Goal: Transaction & Acquisition: Purchase product/service

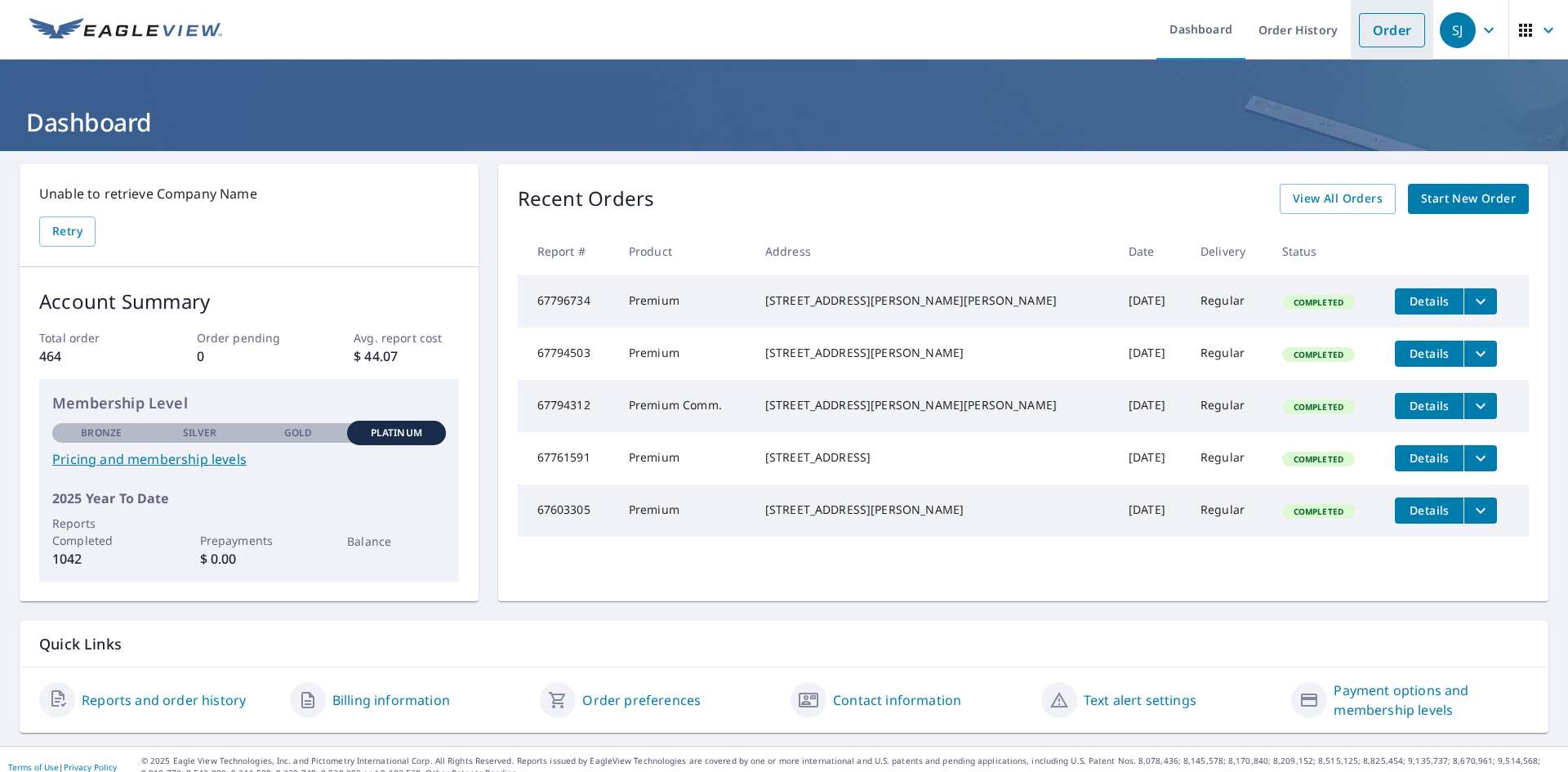
click at [1394, 31] on link "Order" at bounding box center [1391, 30] width 66 height 34
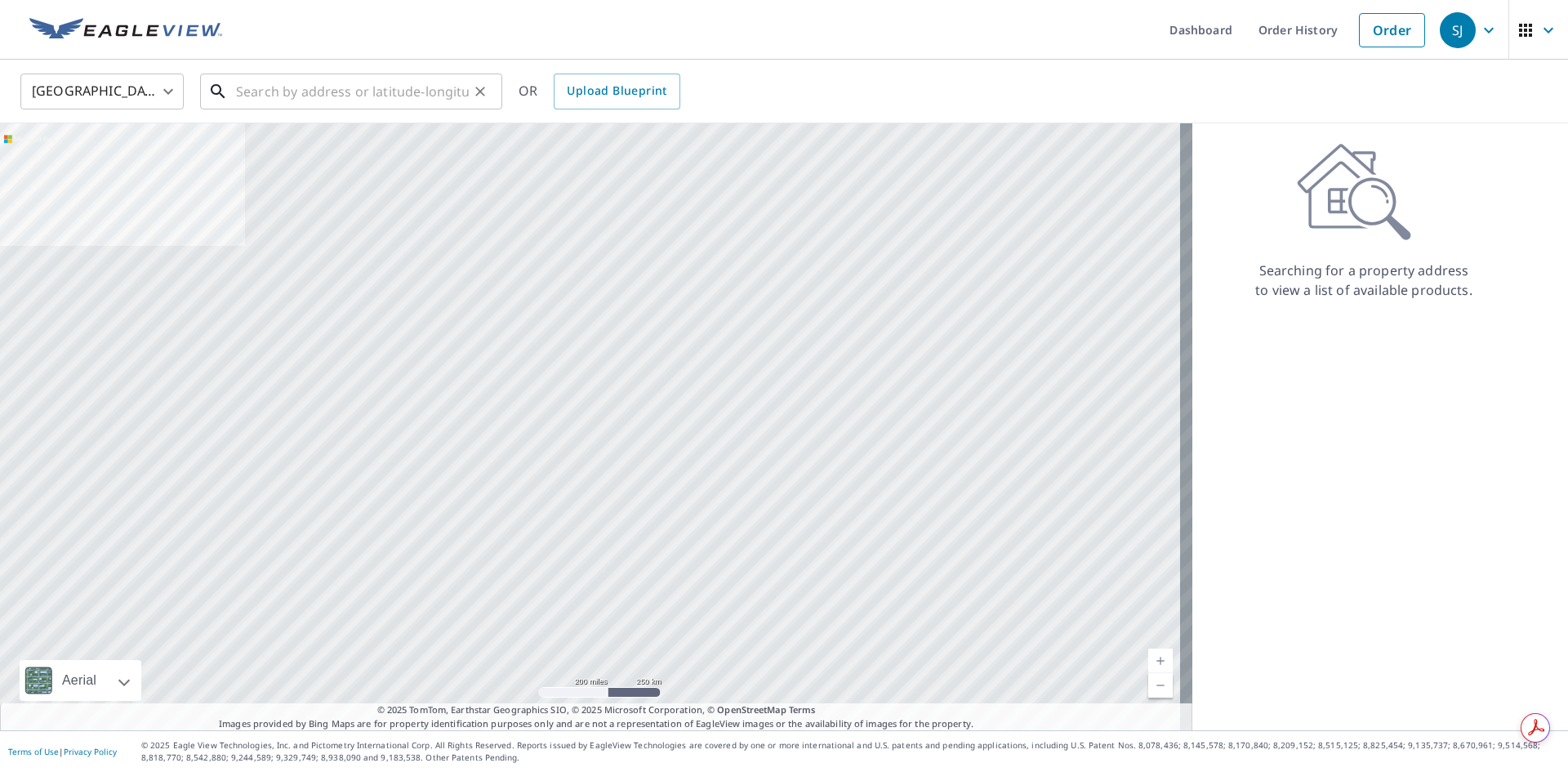
click at [264, 92] on input "text" at bounding box center [353, 91] width 233 height 46
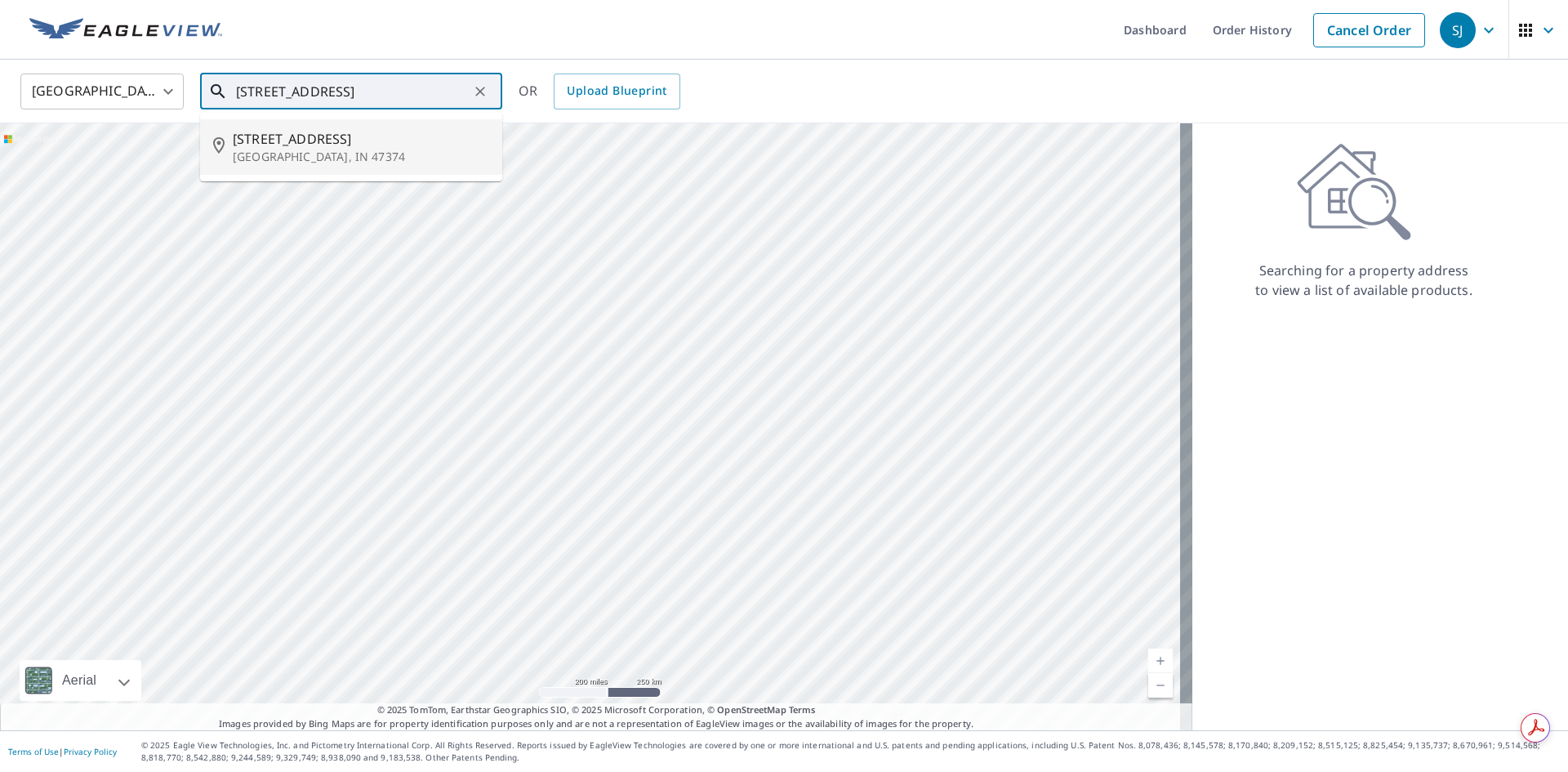
click at [291, 155] on p "[GEOGRAPHIC_DATA], IN 47374" at bounding box center [361, 157] width 256 height 16
type input "[STREET_ADDRESS]"
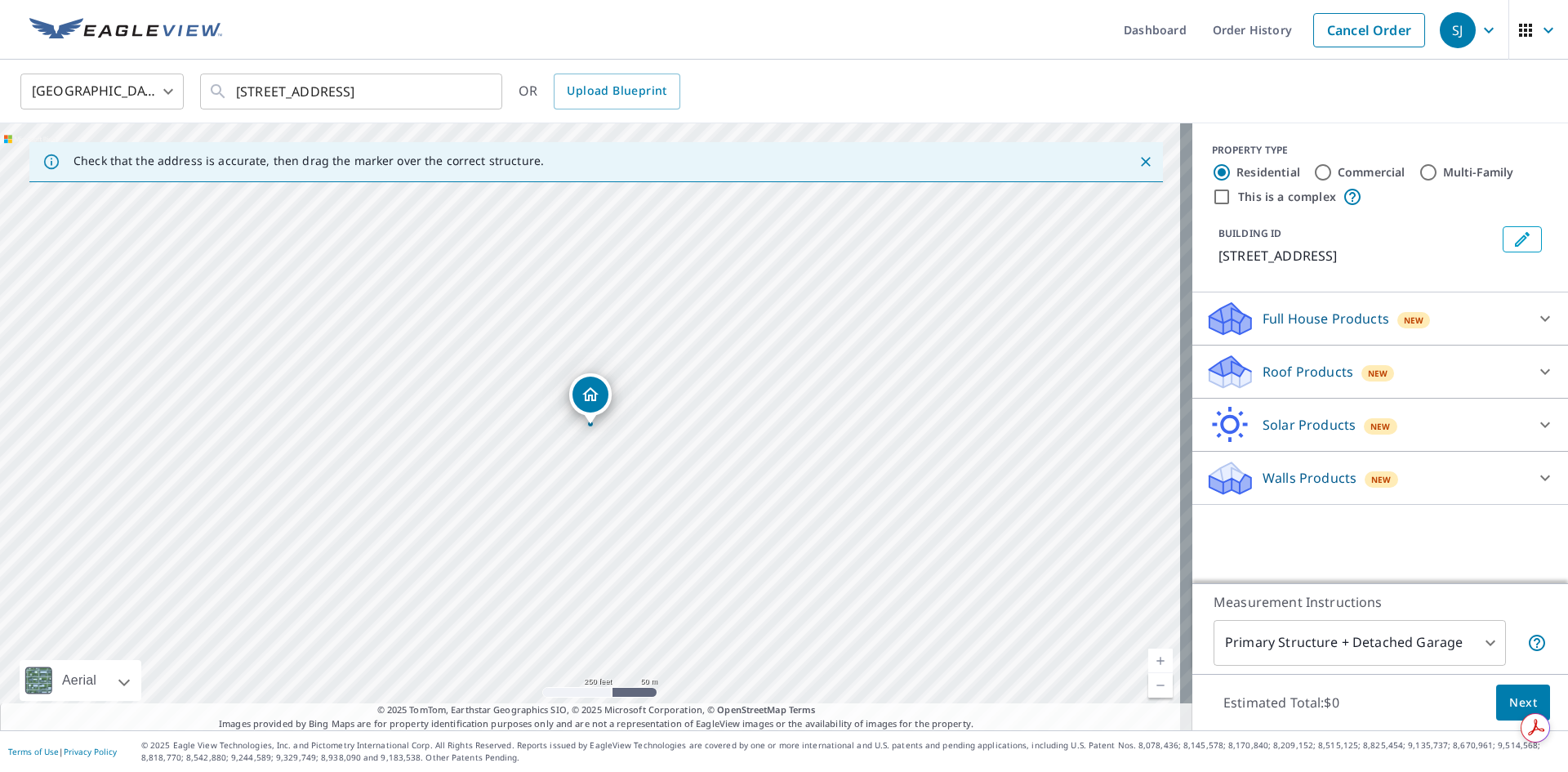
click at [1514, 382] on div "Roof Products New" at bounding box center [1380, 371] width 350 height 39
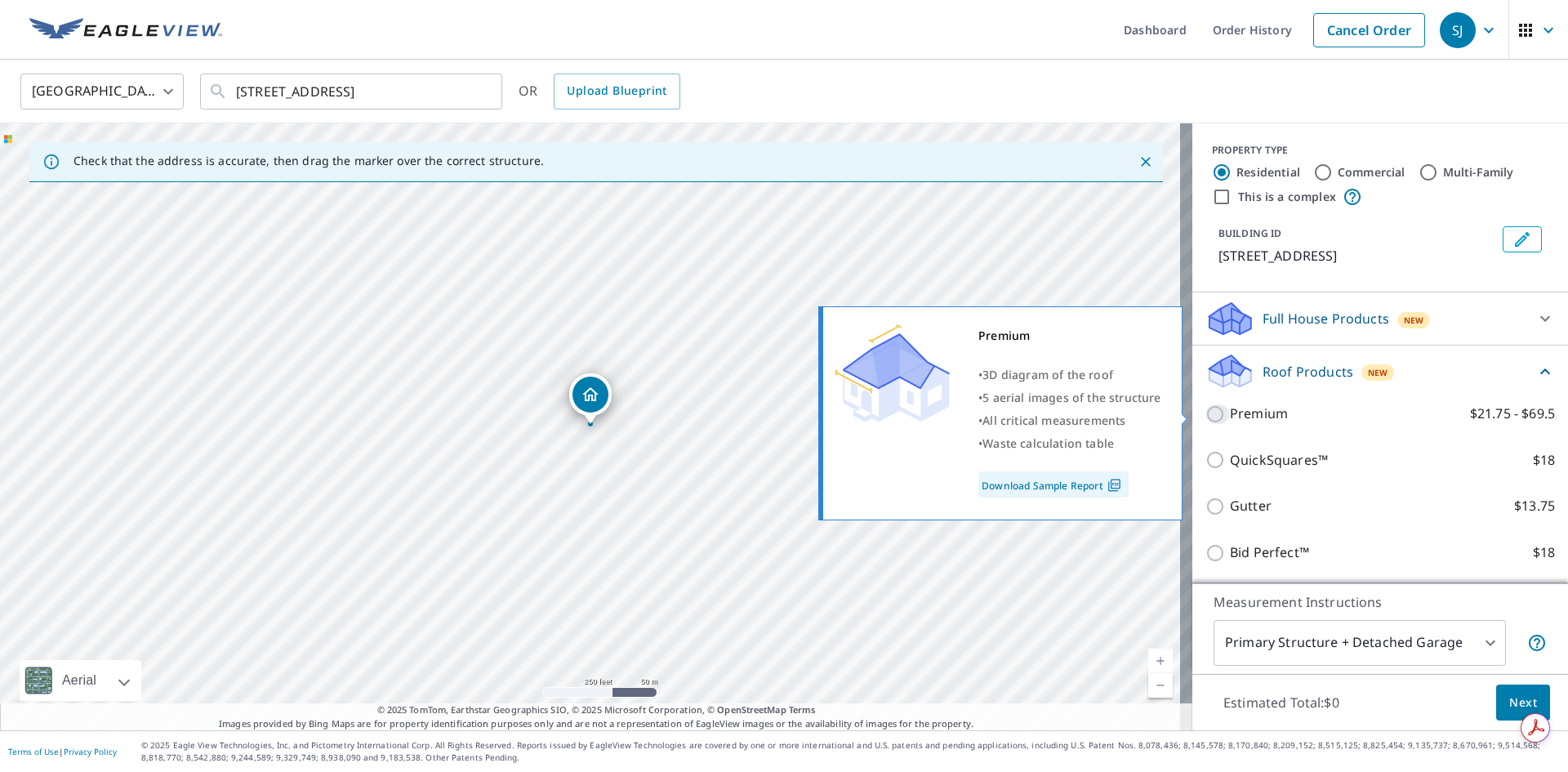
click at [1206, 416] on input "Premium $21.75 - $69.5" at bounding box center [1217, 414] width 24 height 20
checkbox input "true"
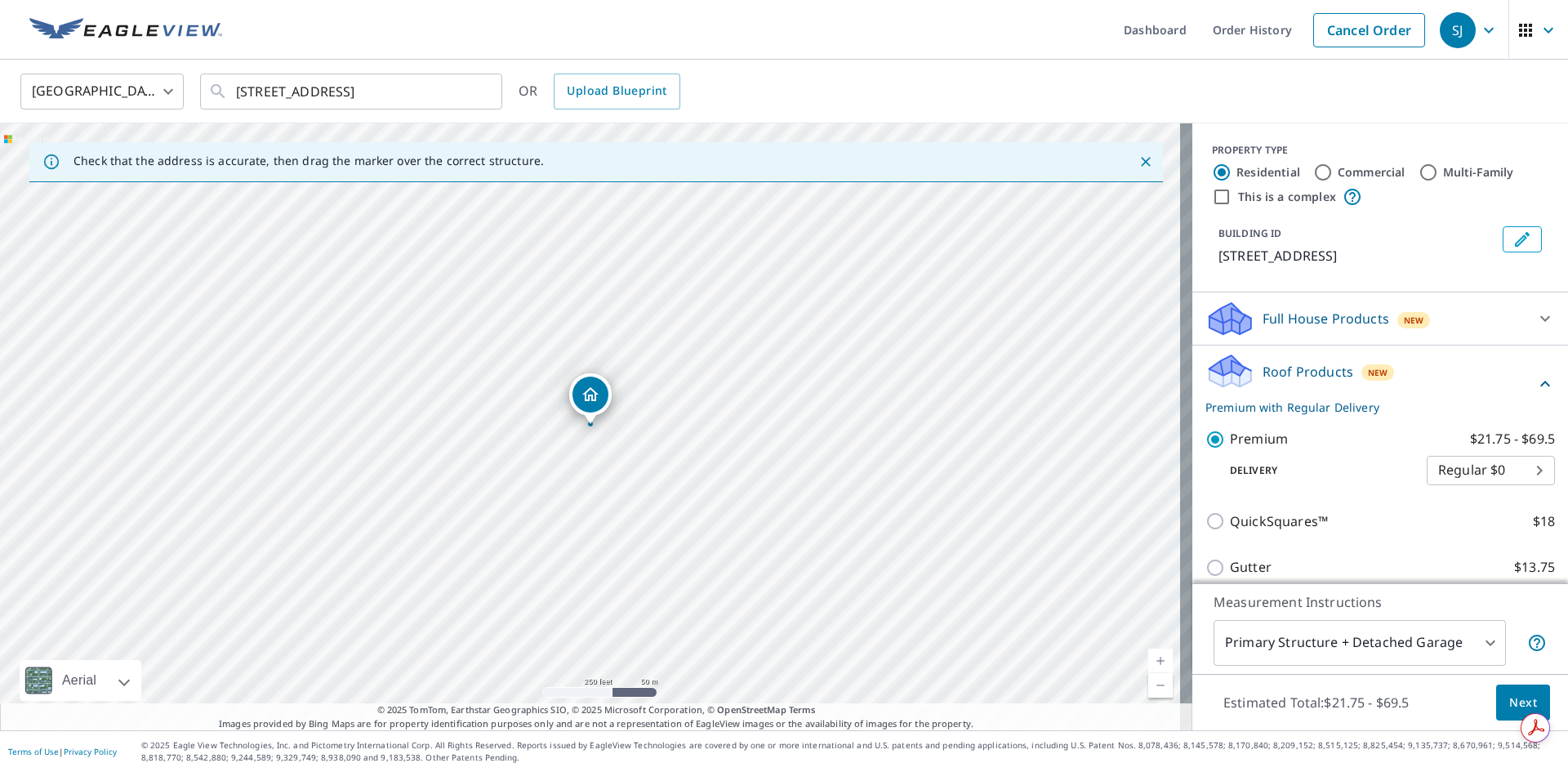
scroll to position [168, 0]
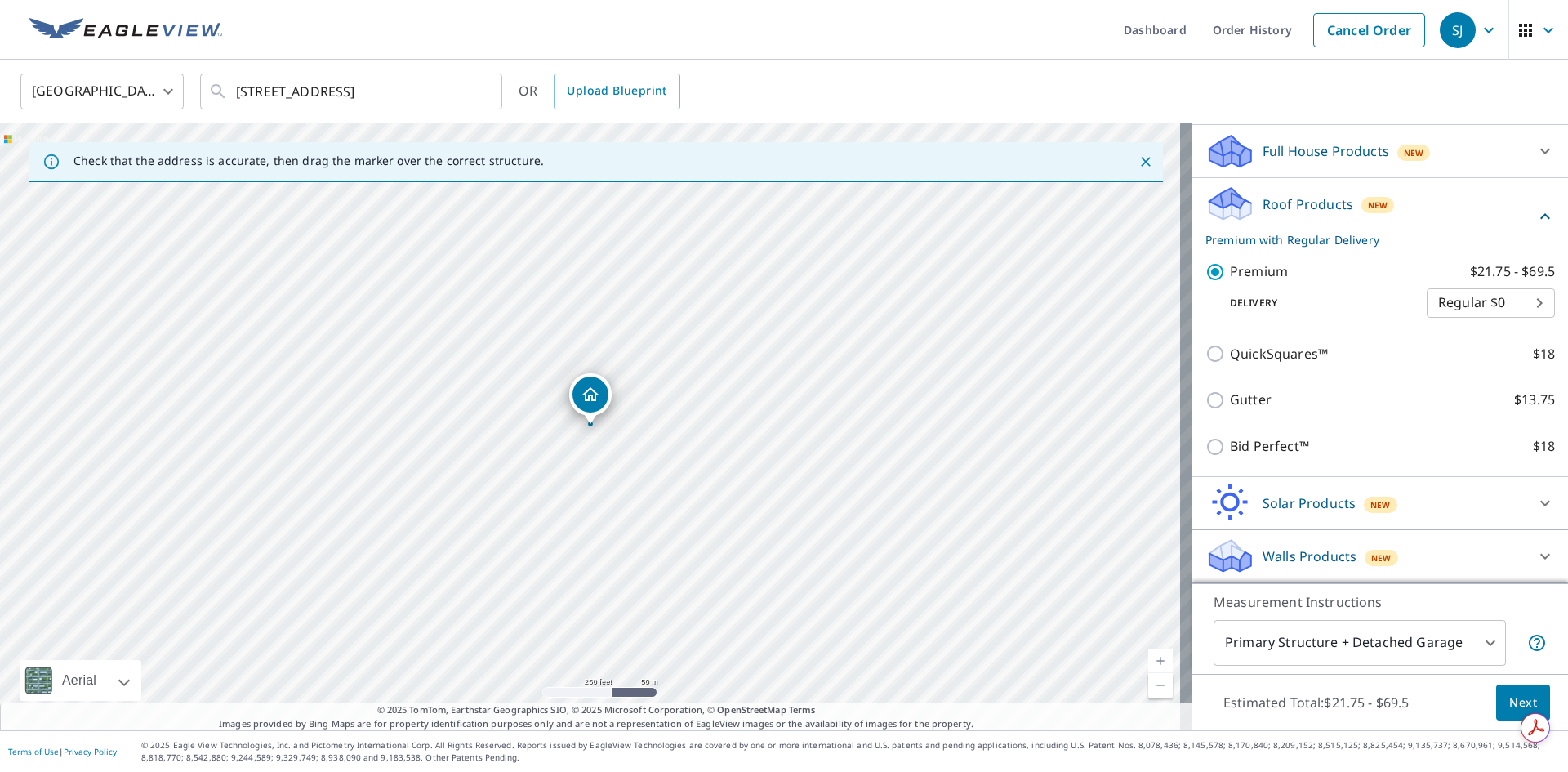
click at [1468, 645] on body "SJ SJ Dashboard Order History Cancel Order SJ [GEOGRAPHIC_DATA] [GEOGRAPHIC_DAT…" at bounding box center [784, 386] width 1568 height 772
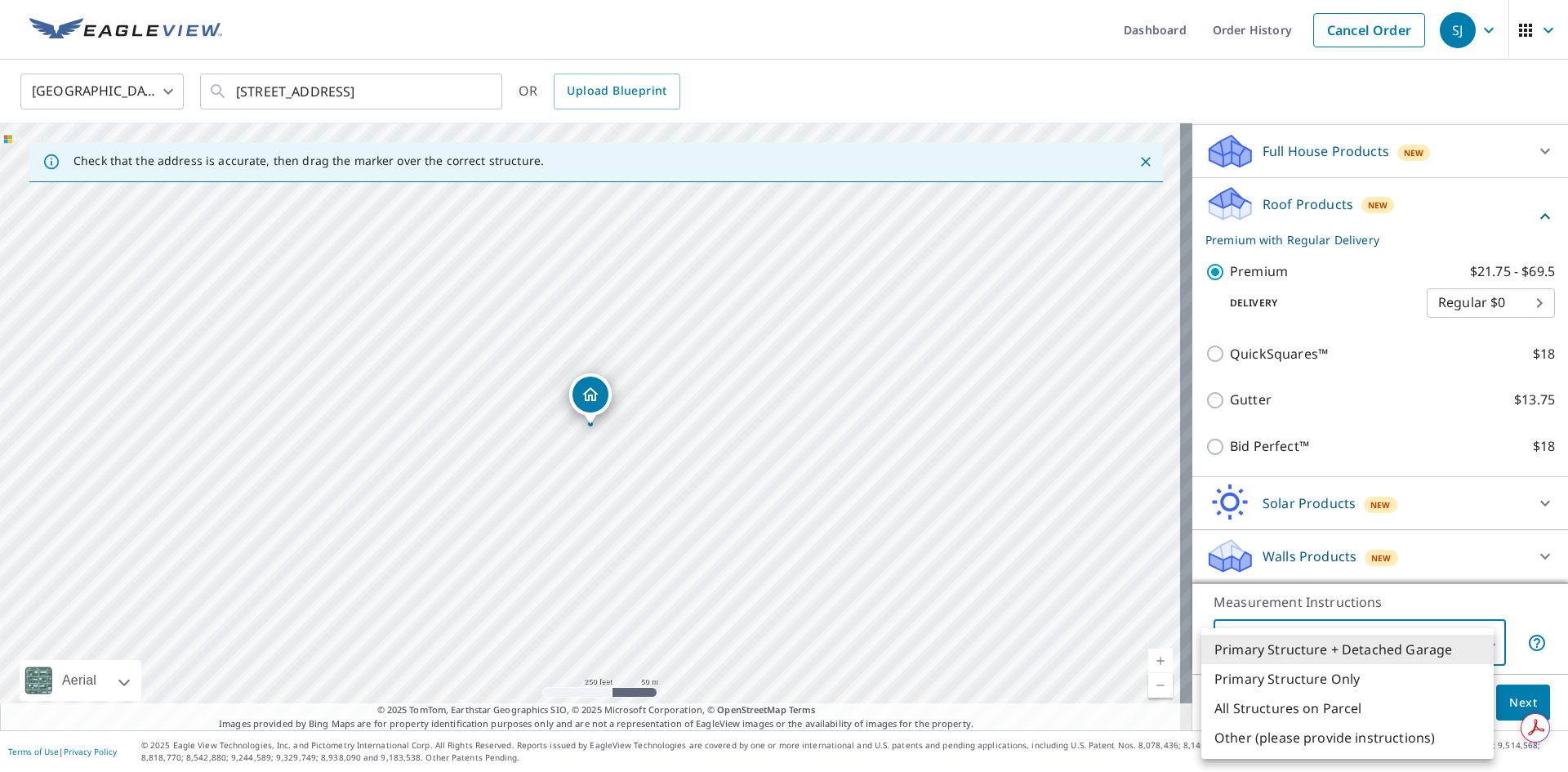
click at [1380, 688] on li "Primary Structure Only" at bounding box center [1348, 678] width 292 height 30
type input "2"
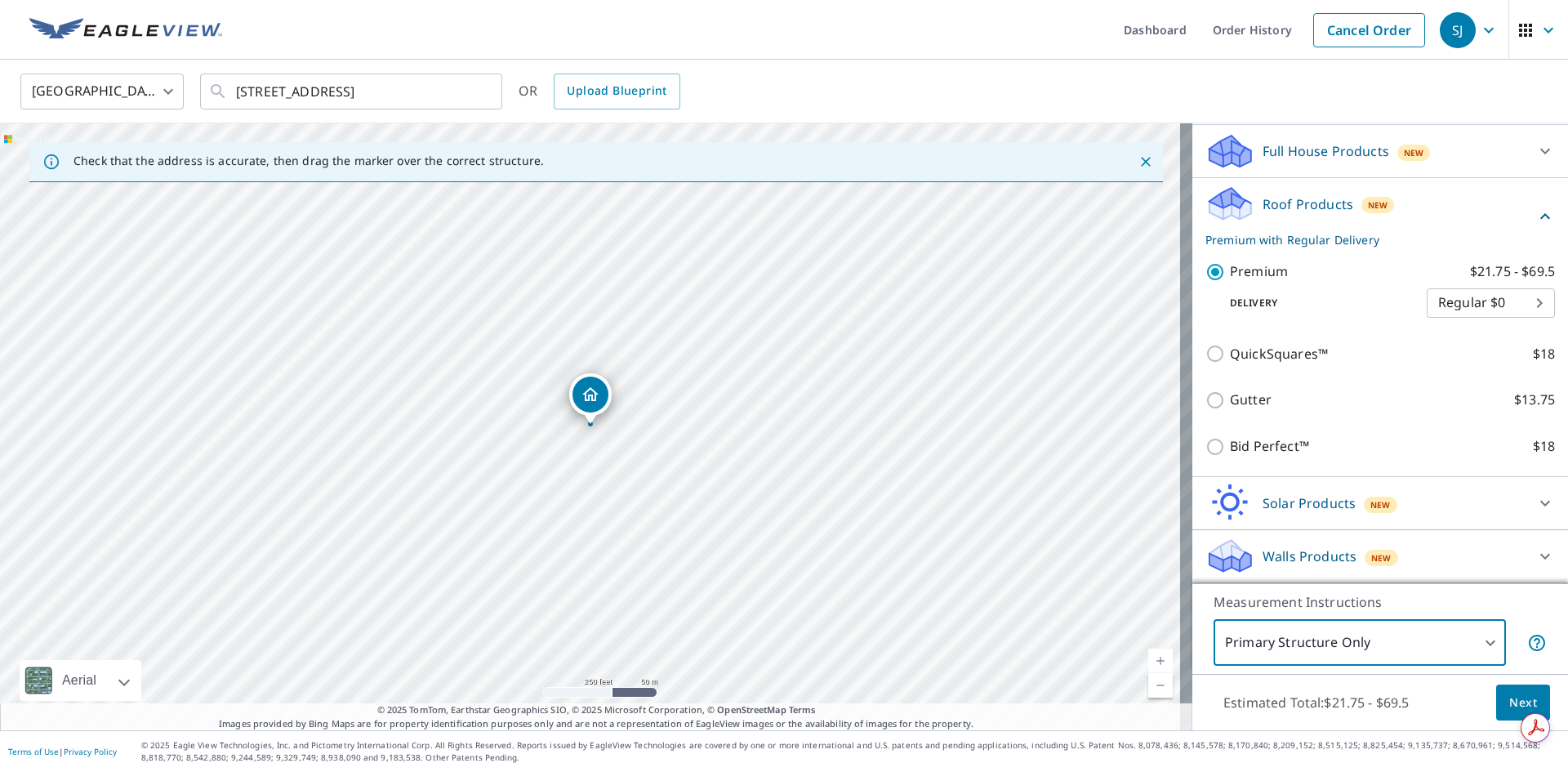
click at [1509, 707] on span "Next" at bounding box center [1523, 703] width 28 height 21
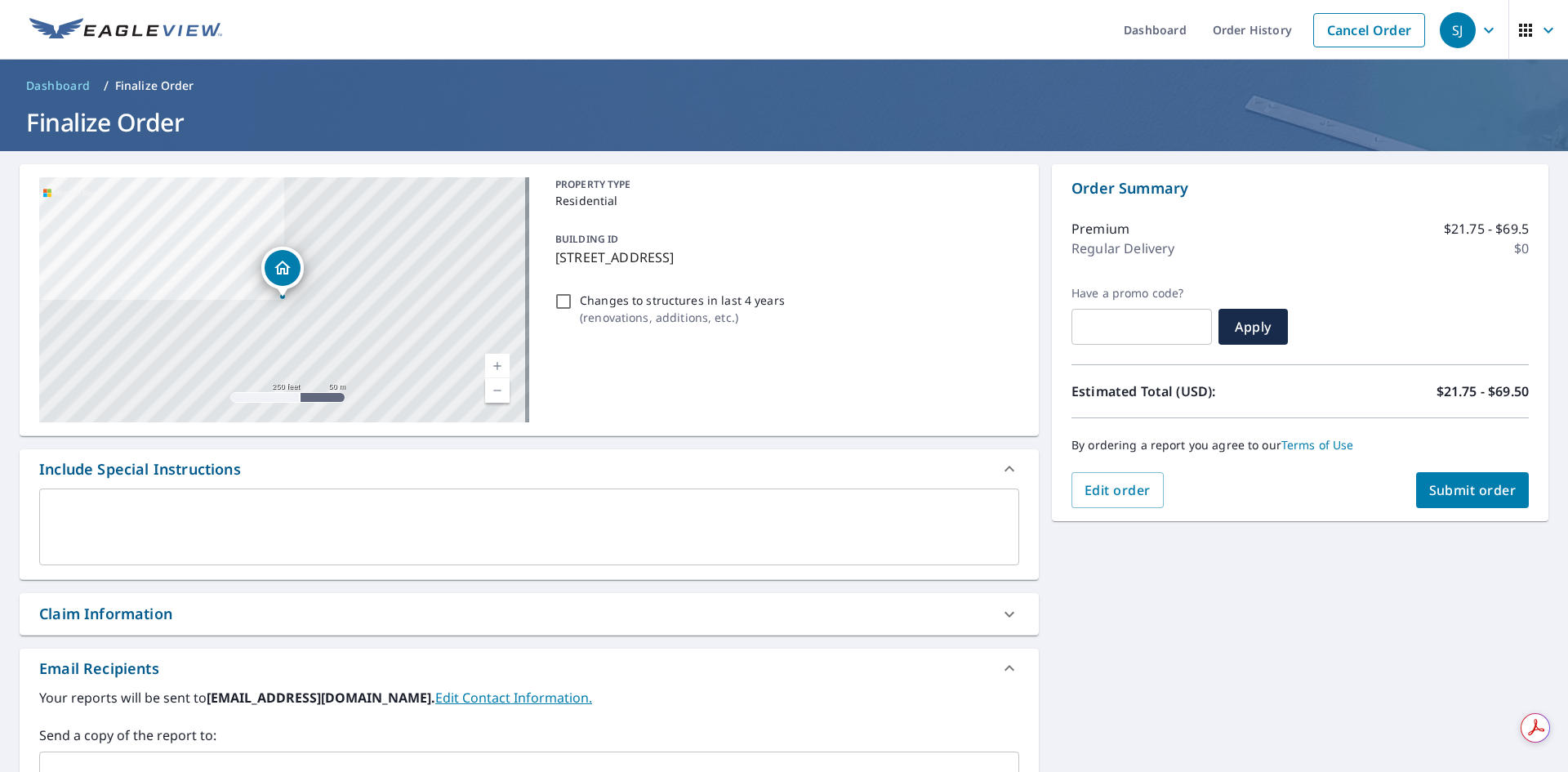
click at [500, 361] on link "Current Level 17, Zoom In" at bounding box center [497, 365] width 24 height 24
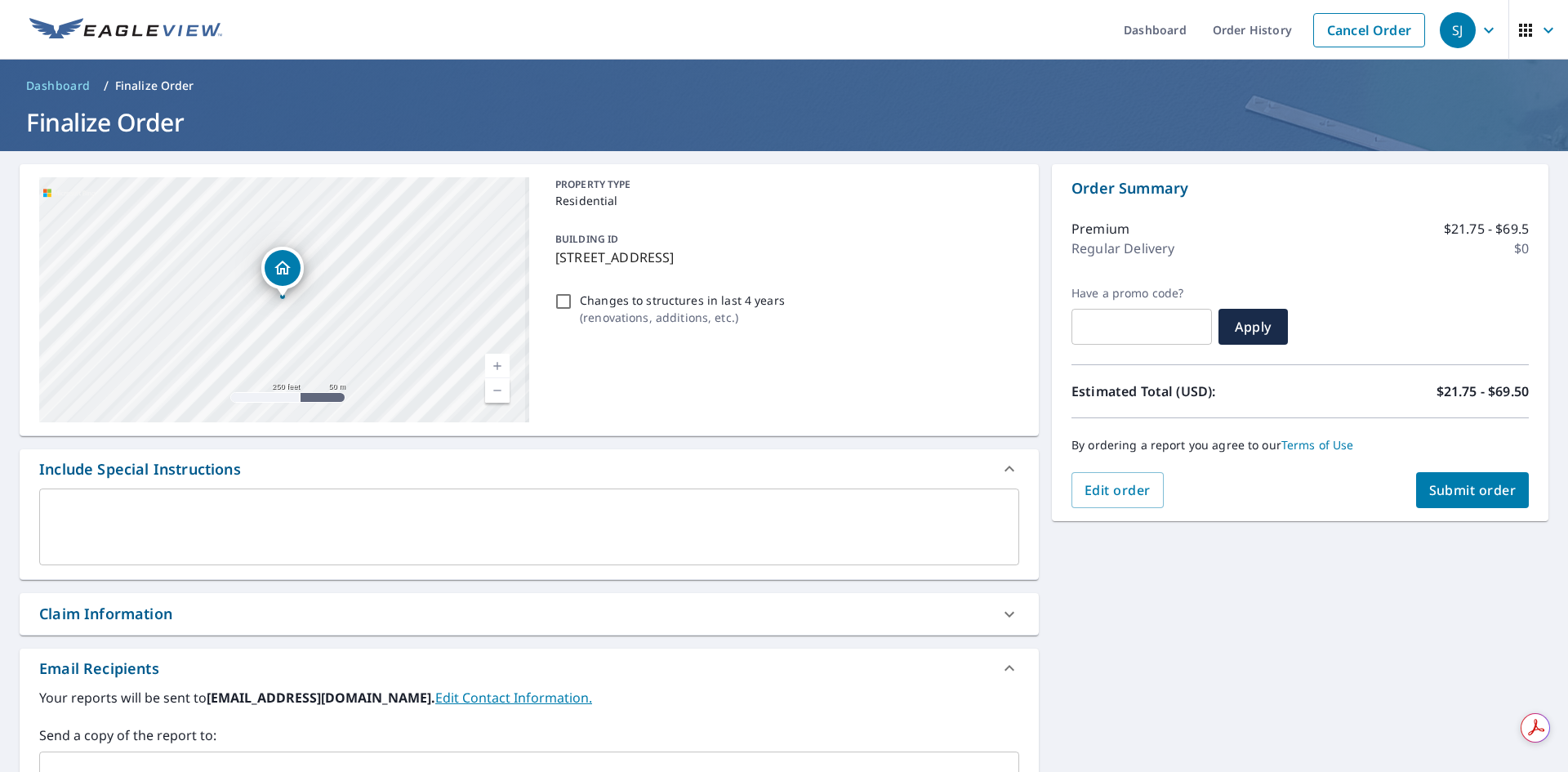
click at [500, 361] on link "Current Level 17, Zoom In" at bounding box center [497, 365] width 24 height 24
click at [500, 361] on link "Current Level 17.68965987938785, Zoom In" at bounding box center [497, 365] width 24 height 24
click at [500, 361] on link "Current Level 18.366164670466283, Zoom In Disabled" at bounding box center [497, 365] width 24 height 24
drag, startPoint x: 285, startPoint y: 266, endPoint x: 363, endPoint y: 243, distance: 81.3
click at [363, 243] on icon "Dropped pin, building 1, Residential property, 201 N 15th St Richmond, IN 47374" at bounding box center [365, 238] width 20 height 20
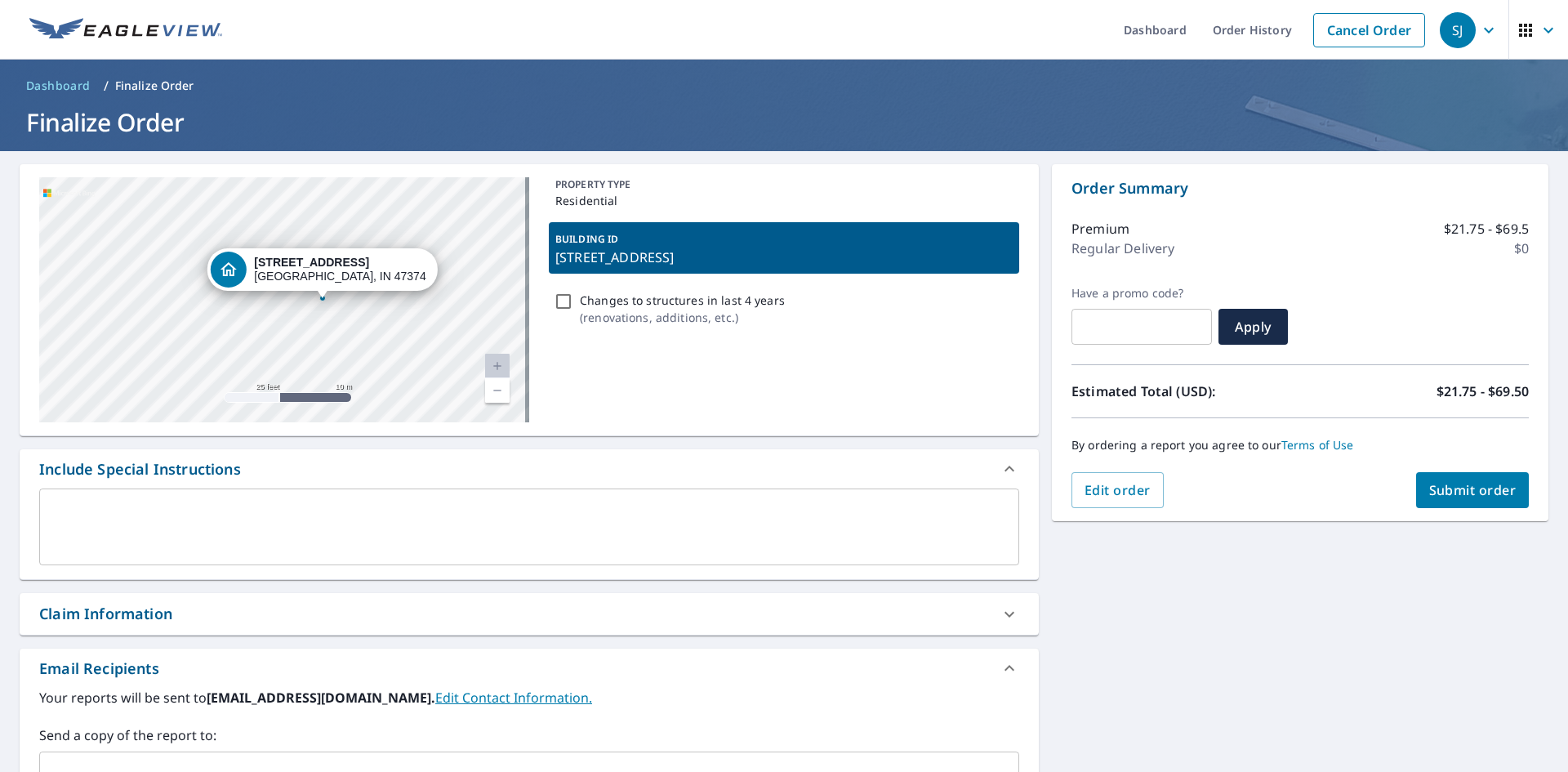
drag, startPoint x: 218, startPoint y: 271, endPoint x: 258, endPoint y: 272, distance: 40.0
click at [238, 272] on icon "Dropped pin, building 1, Residential property, 201 N 15th St Richmond, IN 47374" at bounding box center [228, 270] width 20 height 20
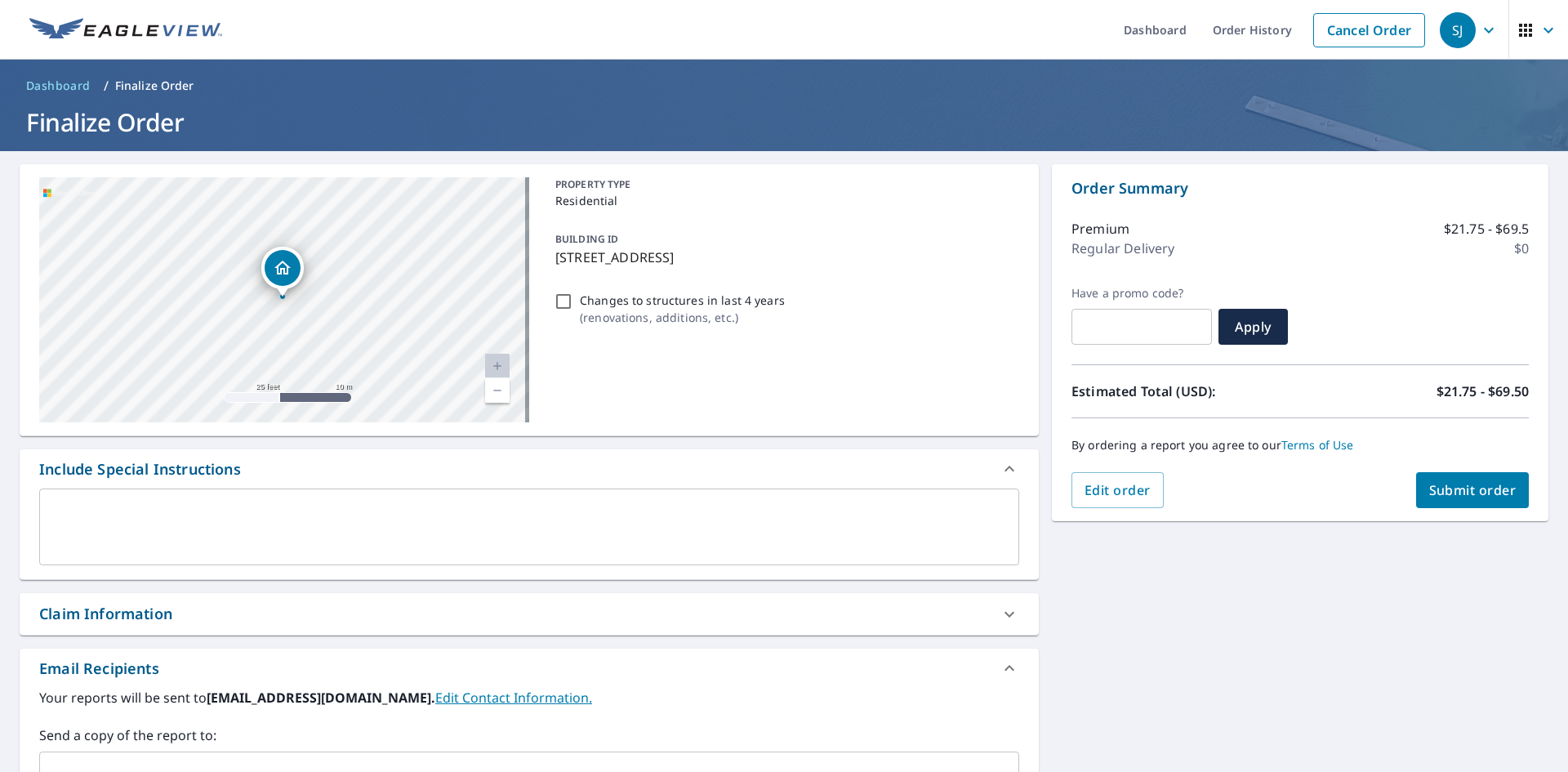
click at [315, 273] on div "[STREET_ADDRESS]" at bounding box center [284, 300] width 491 height 245
click at [258, 296] on div "[STREET_ADDRESS]" at bounding box center [284, 300] width 491 height 245
click at [1434, 486] on span "Submit order" at bounding box center [1472, 491] width 87 height 18
